Goal: Task Accomplishment & Management: Manage account settings

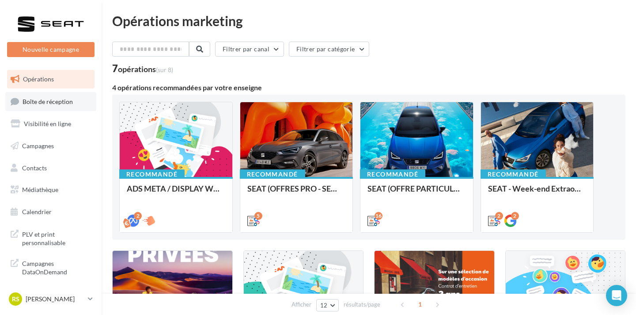
click at [70, 110] on link "Boîte de réception" at bounding box center [50, 101] width 91 height 19
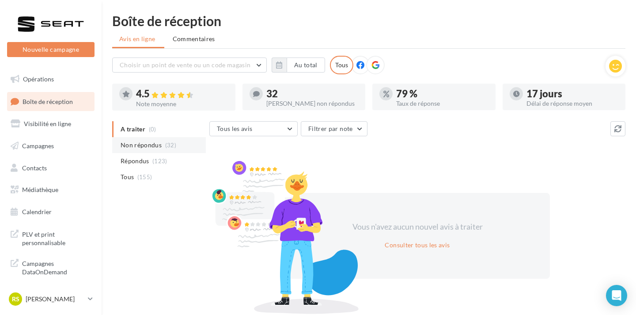
click at [141, 141] on span "Non répondus" at bounding box center [141, 144] width 41 height 9
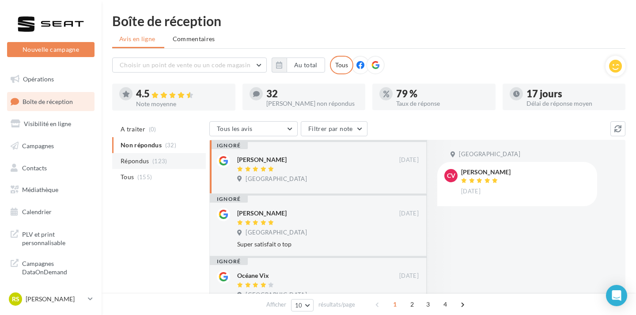
click at [144, 162] on span "Répondus" at bounding box center [135, 160] width 29 height 9
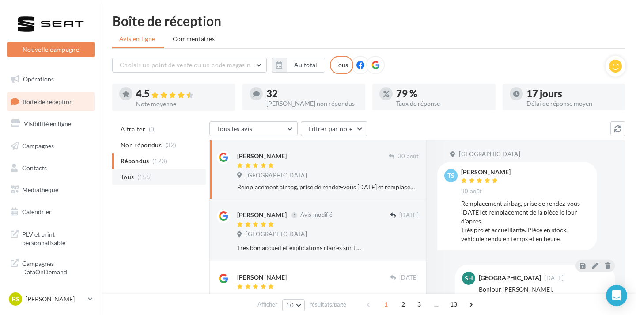
click at [146, 172] on li "Tous (155)" at bounding box center [159, 177] width 94 height 16
click at [76, 296] on p "[PERSON_NAME]" at bounding box center [55, 298] width 59 height 9
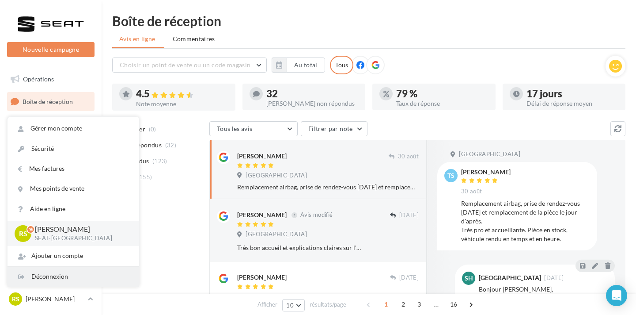
click at [75, 281] on div "Déconnexion" at bounding box center [74, 276] width 132 height 20
